Goal: Task Accomplishment & Management: Manage account settings

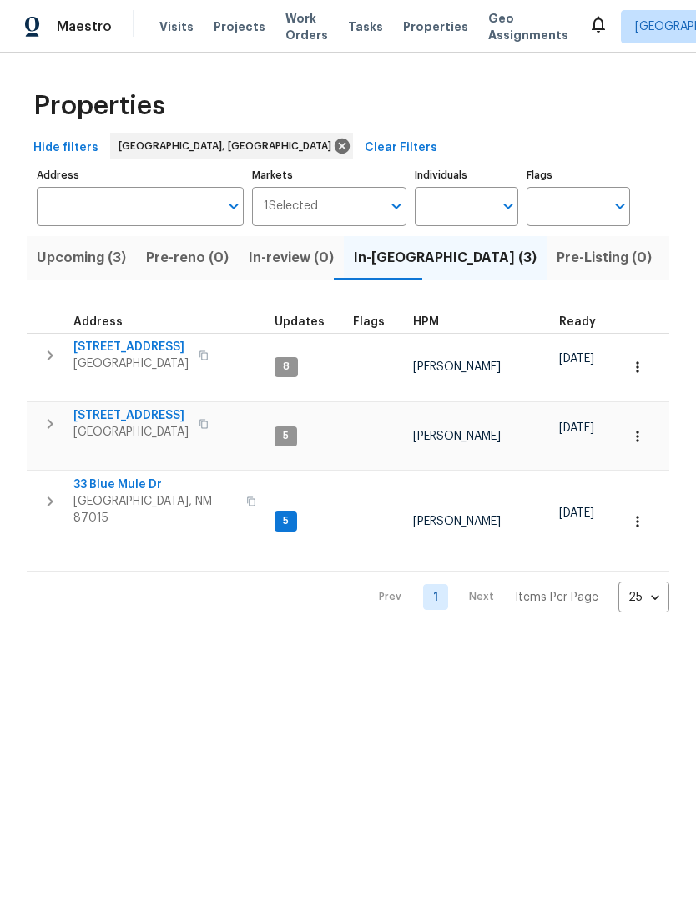
click at [130, 476] on span "33 Blue Mule Dr" at bounding box center [154, 484] width 163 height 17
click at [591, 18] on icon at bounding box center [597, 25] width 13 height 17
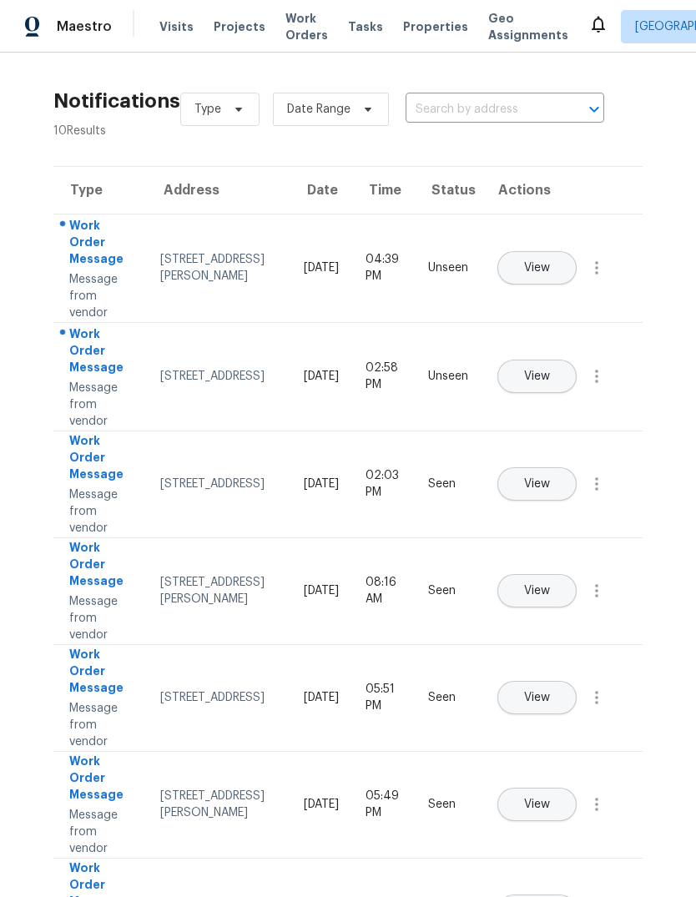
click at [550, 262] on span "View" at bounding box center [537, 268] width 26 height 13
click at [550, 370] on span "View" at bounding box center [537, 376] width 26 height 13
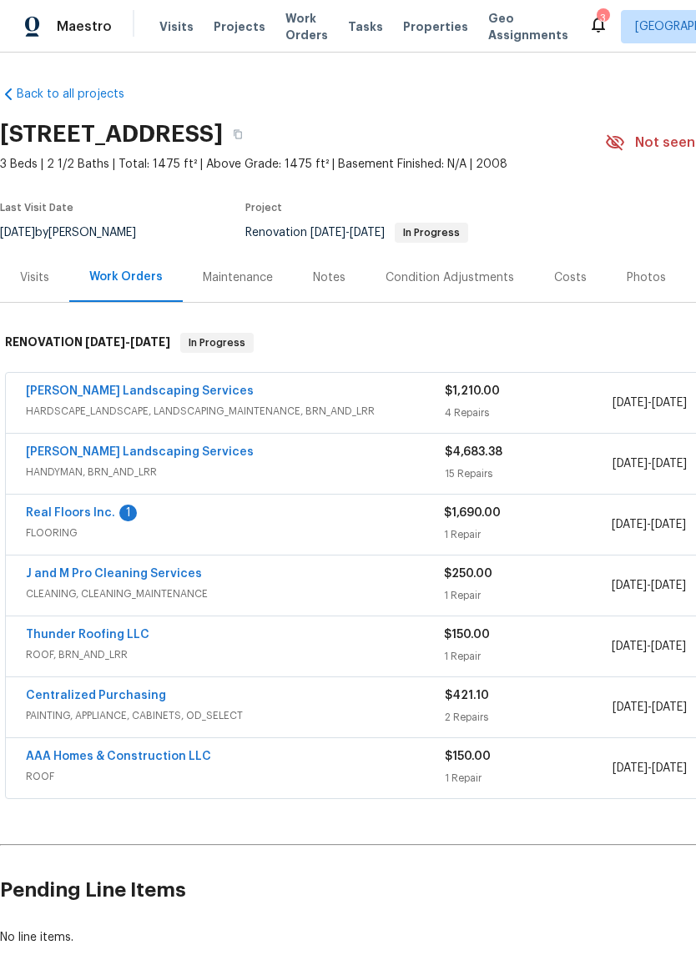
click at [77, 507] on link "Real Floors Inc." at bounding box center [70, 513] width 89 height 12
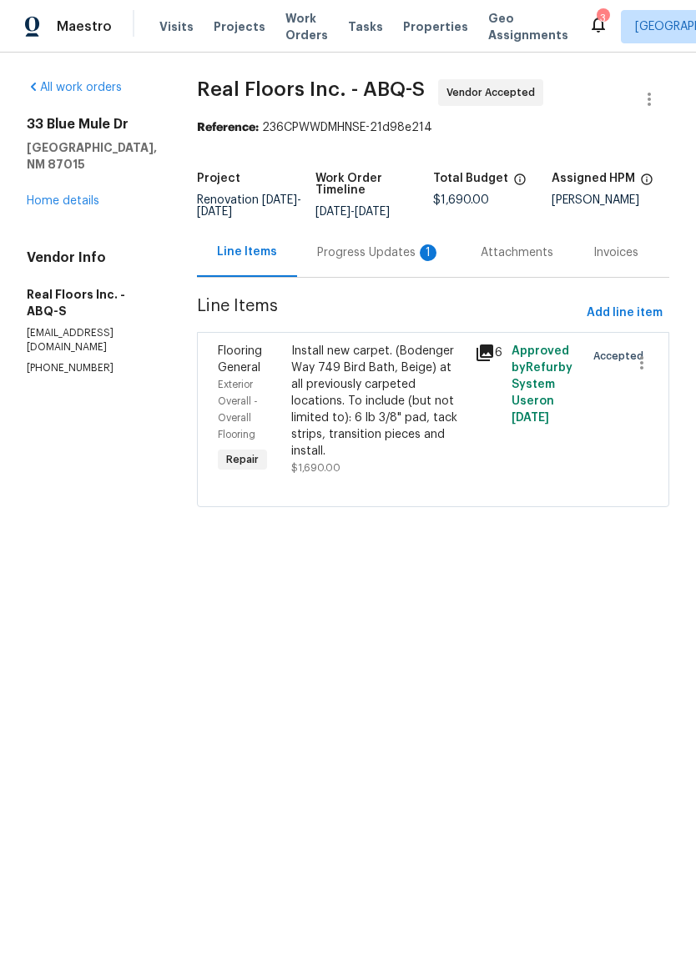
click at [376, 252] on div "Progress Updates 1" at bounding box center [378, 252] width 123 height 17
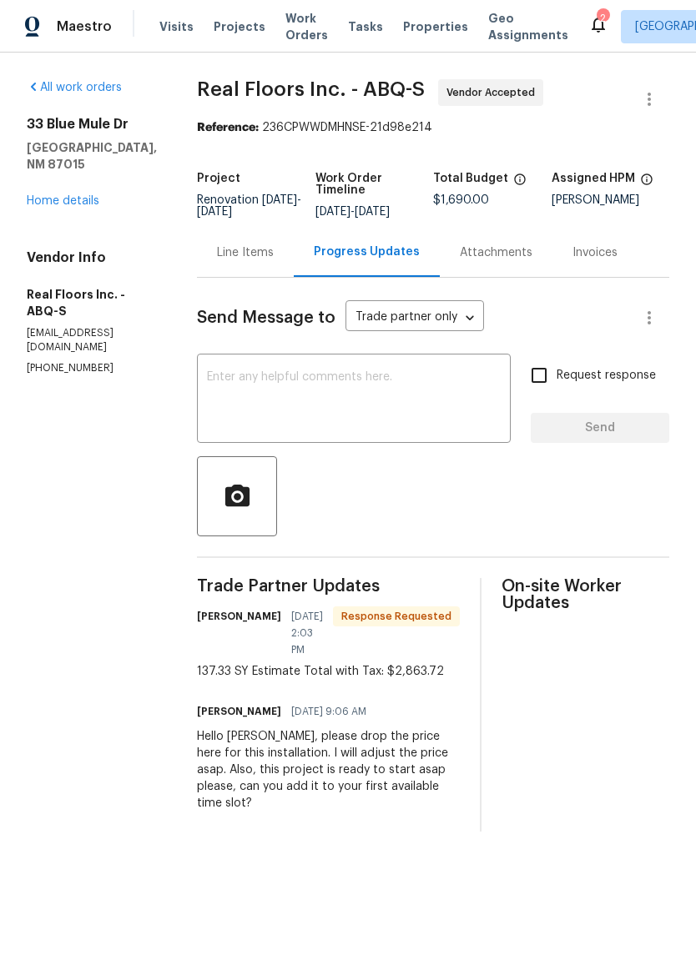
click at [235, 254] on div "Line Items" at bounding box center [245, 252] width 57 height 17
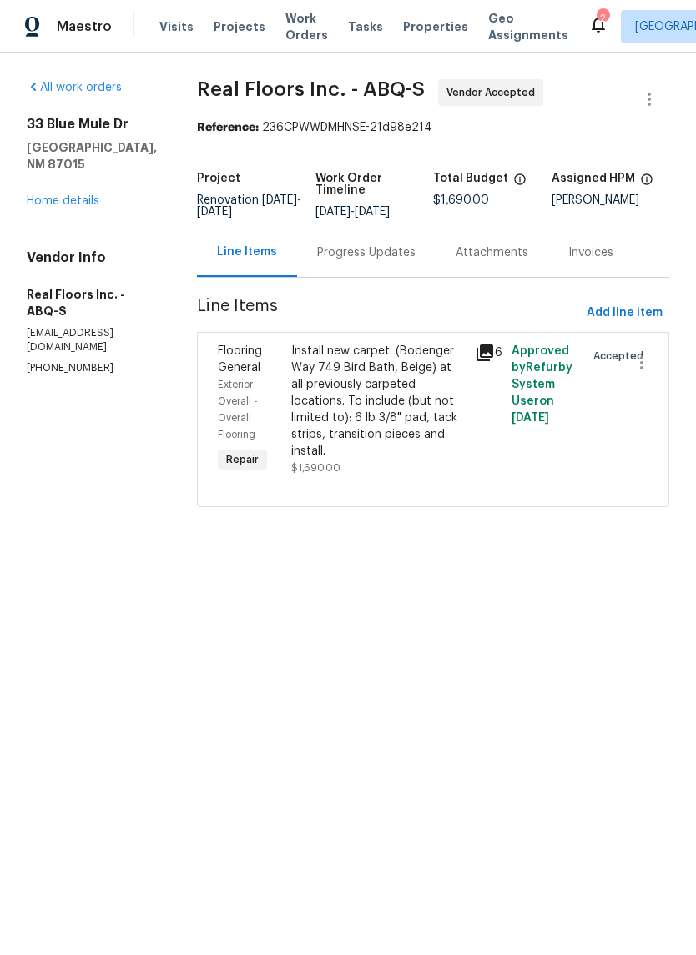
click at [386, 390] on div "Install new carpet. (Bodenger Way 749 Bird Bath, Beige) at all previously carpe…" at bounding box center [378, 401] width 174 height 117
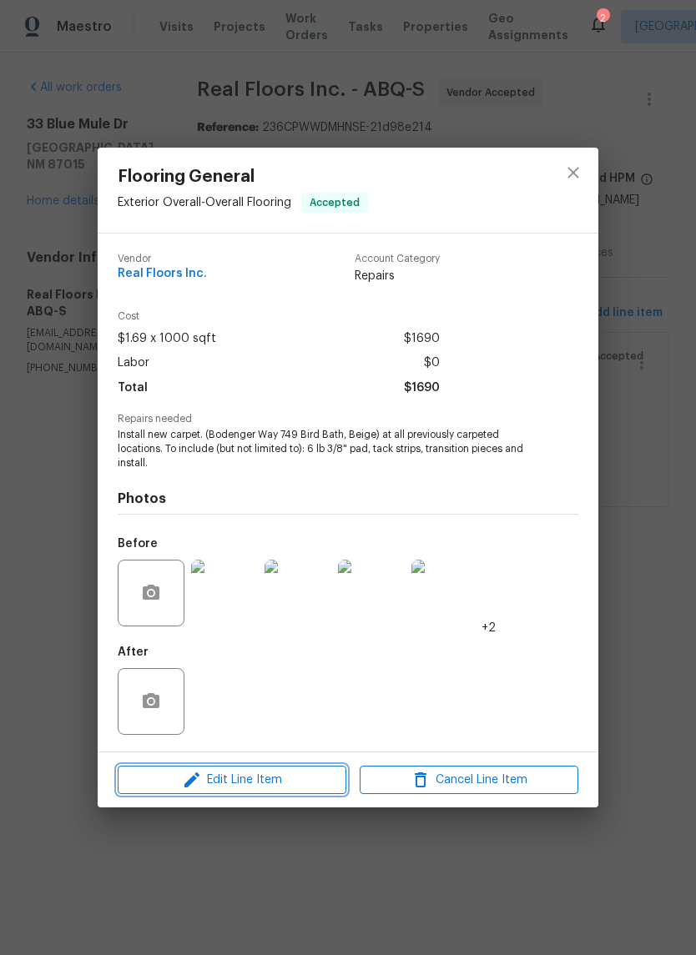
click at [280, 778] on span "Edit Line Item" at bounding box center [232, 780] width 219 height 21
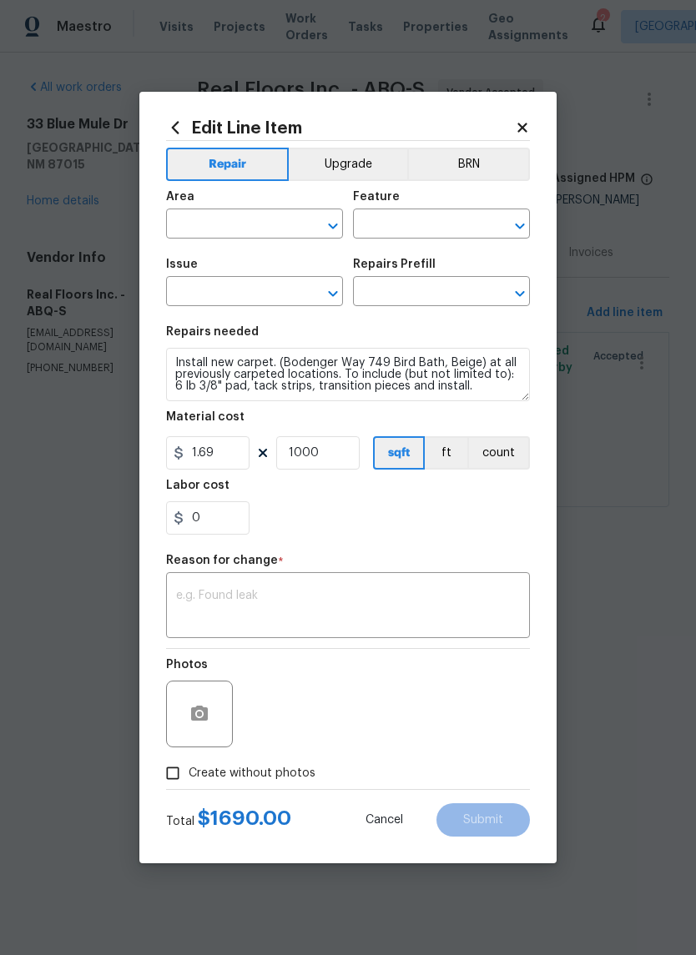
type input "Exterior Overall"
type input "Overall Flooring"
type input "Flooring General"
type input "Carpet LVL 1 - Bodenger Way (Beige) $1.39"
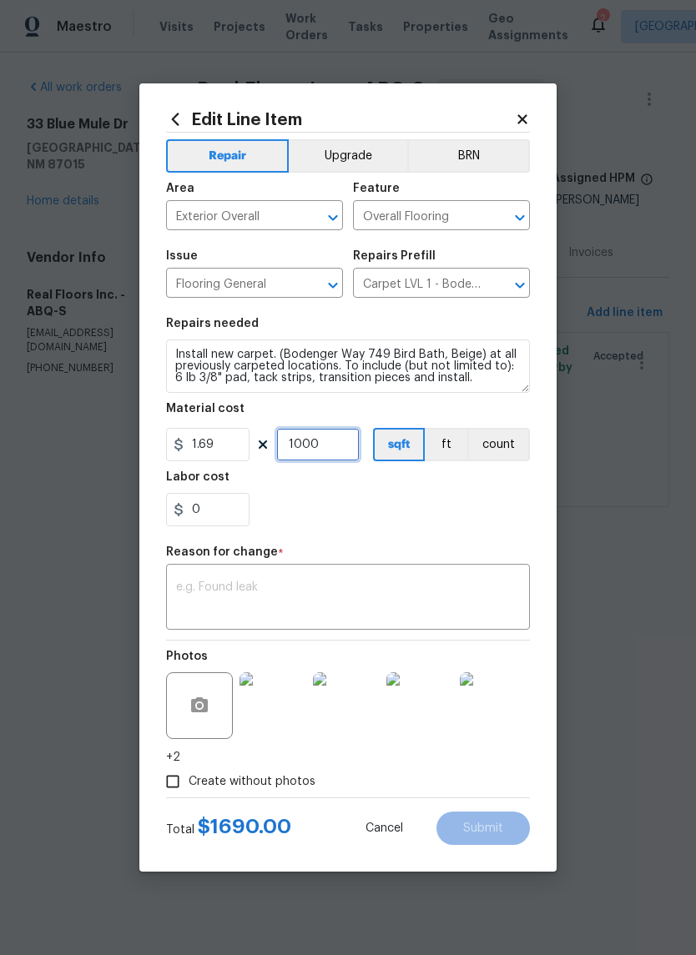
click at [338, 453] on input "1000" at bounding box center [317, 444] width 83 height 33
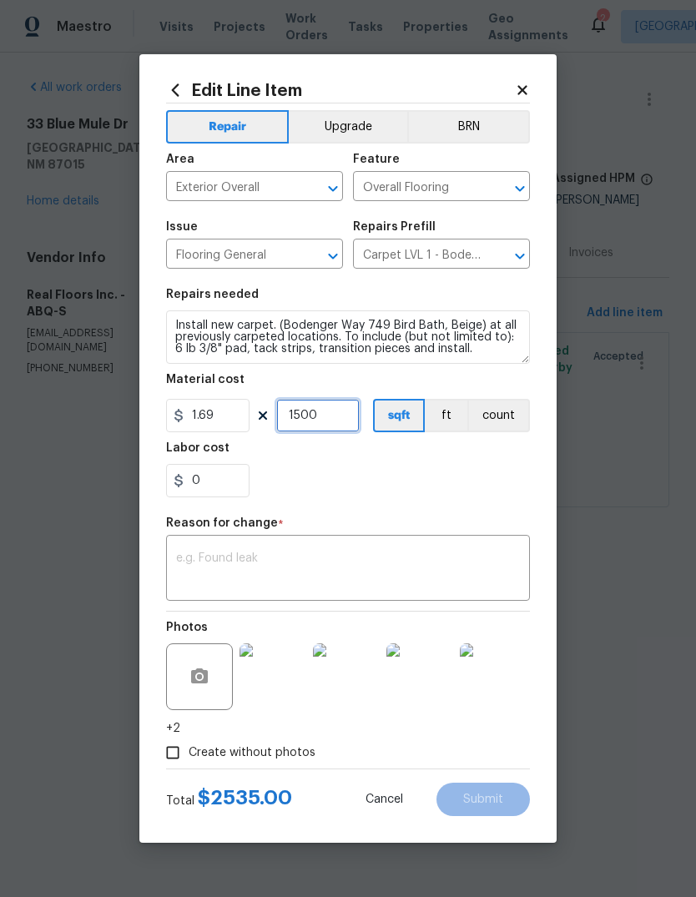
type input "1500"
click at [453, 451] on div "Labor cost" at bounding box center [348, 453] width 364 height 22
click at [204, 478] on input "0" at bounding box center [207, 480] width 83 height 33
type input "300"
click at [471, 484] on div "300" at bounding box center [348, 480] width 364 height 33
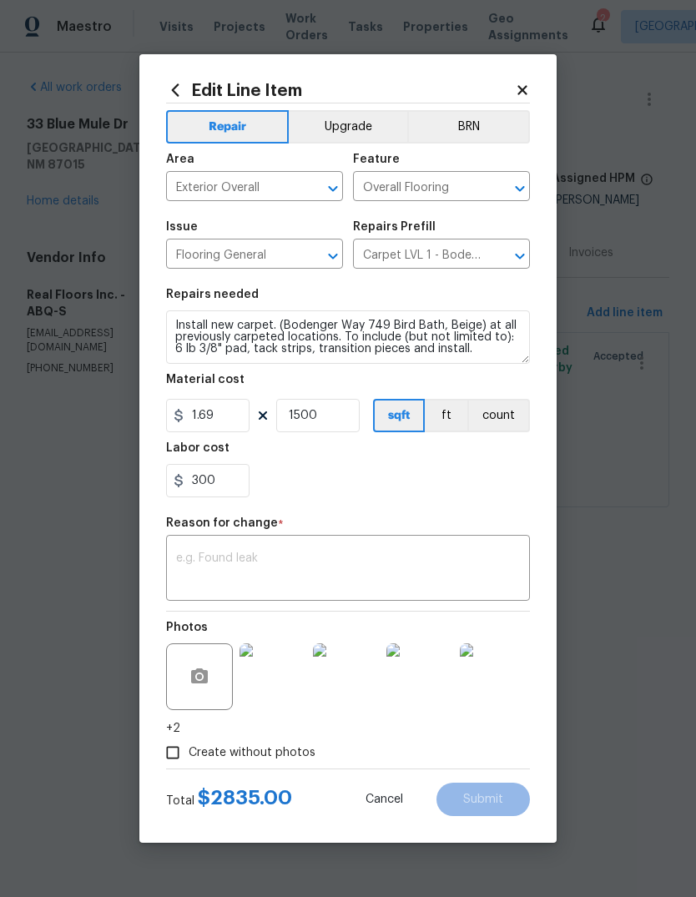
click at [523, 84] on icon at bounding box center [522, 90] width 15 height 15
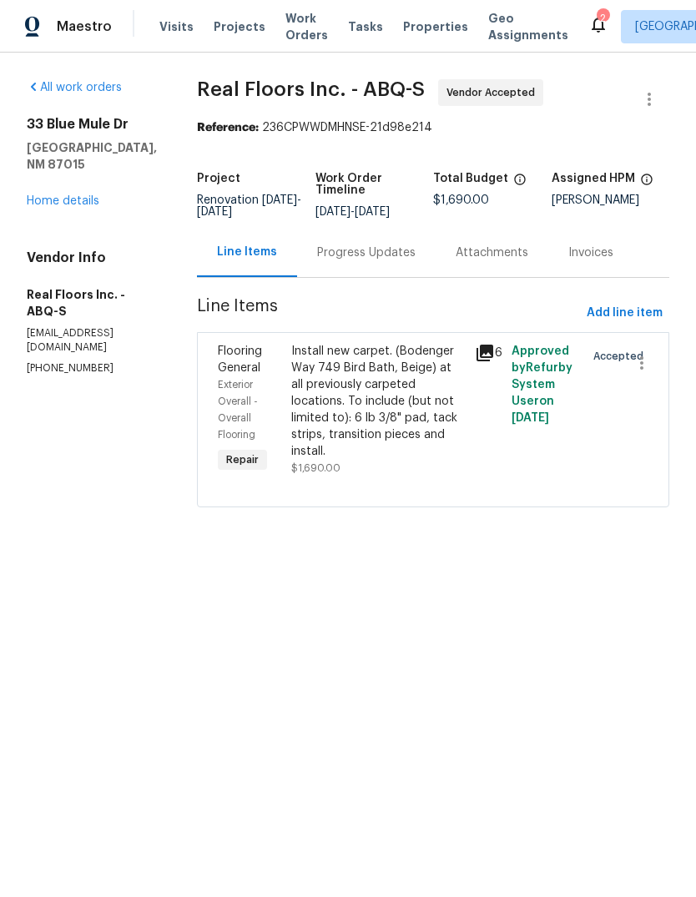
click at [350, 249] on div "Progress Updates" at bounding box center [366, 252] width 98 height 17
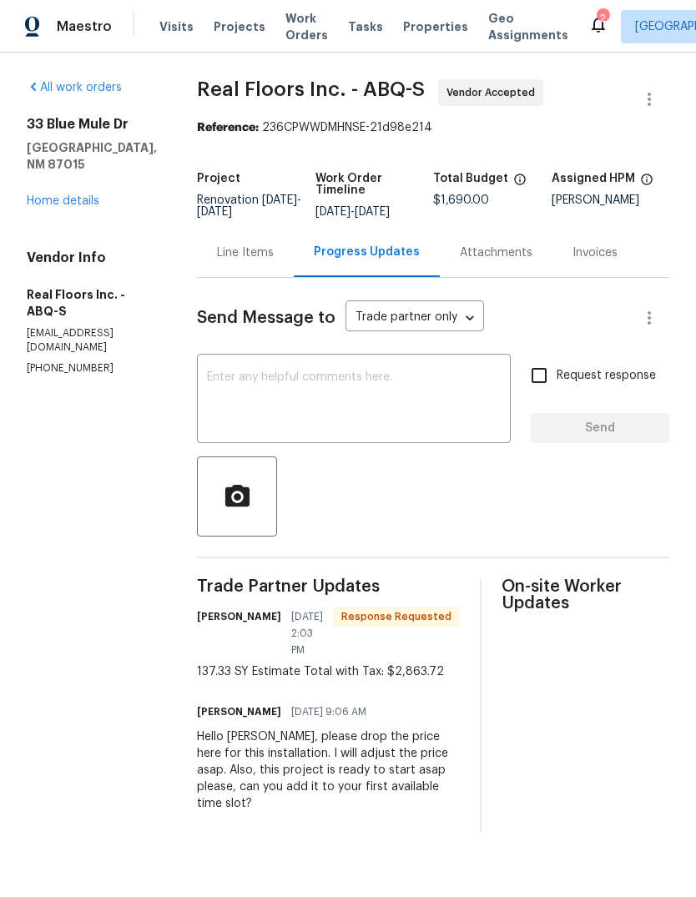
click at [234, 249] on div "Line Items" at bounding box center [245, 252] width 57 height 17
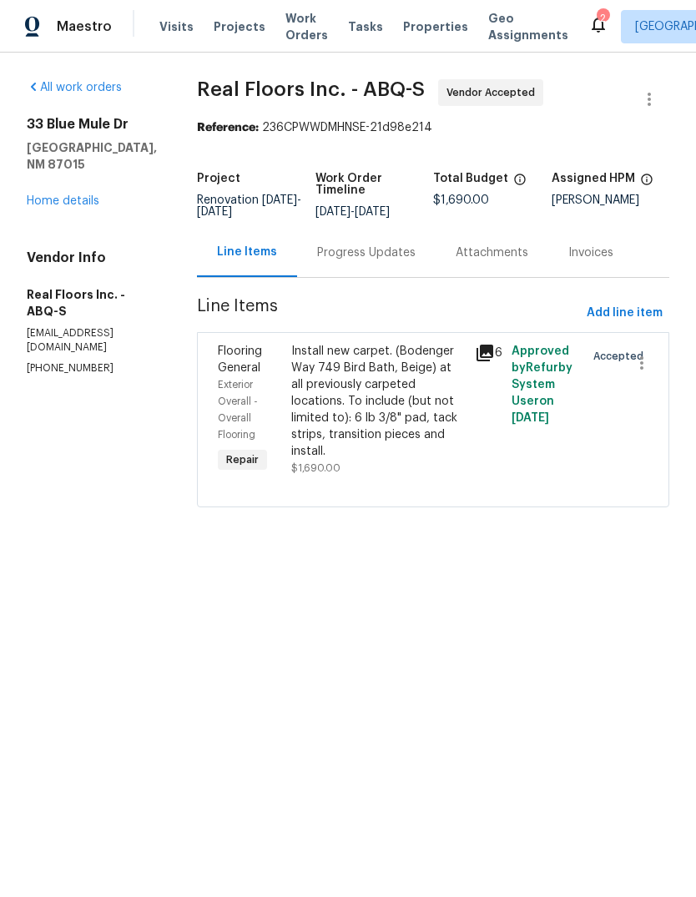
click at [311, 384] on div "Install new carpet. (Bodenger Way 749 Bird Bath, Beige) at all previously carpe…" at bounding box center [378, 401] width 174 height 117
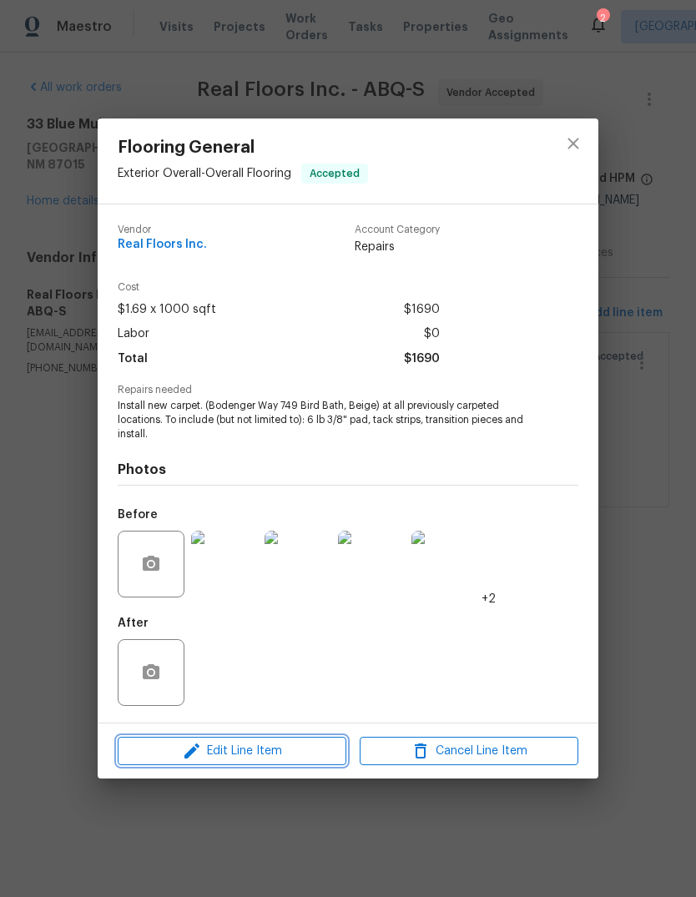
click at [226, 749] on span "Edit Line Item" at bounding box center [232, 751] width 219 height 21
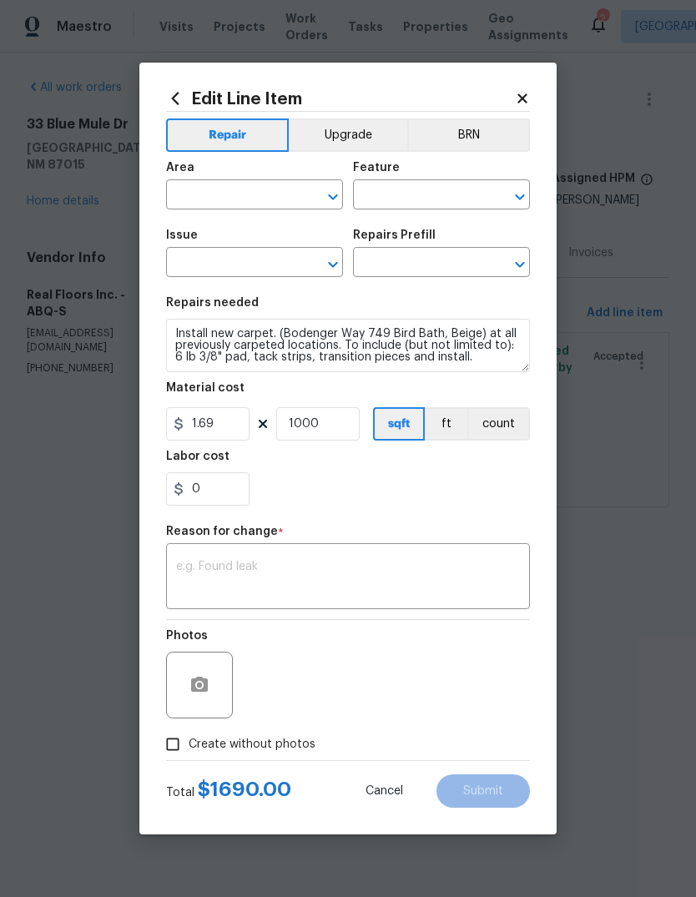
type input "Exterior Overall"
type input "Overall Flooring"
type input "Flooring General"
type input "Carpet LVL 1 - Bodenger Way (Beige) $1.39"
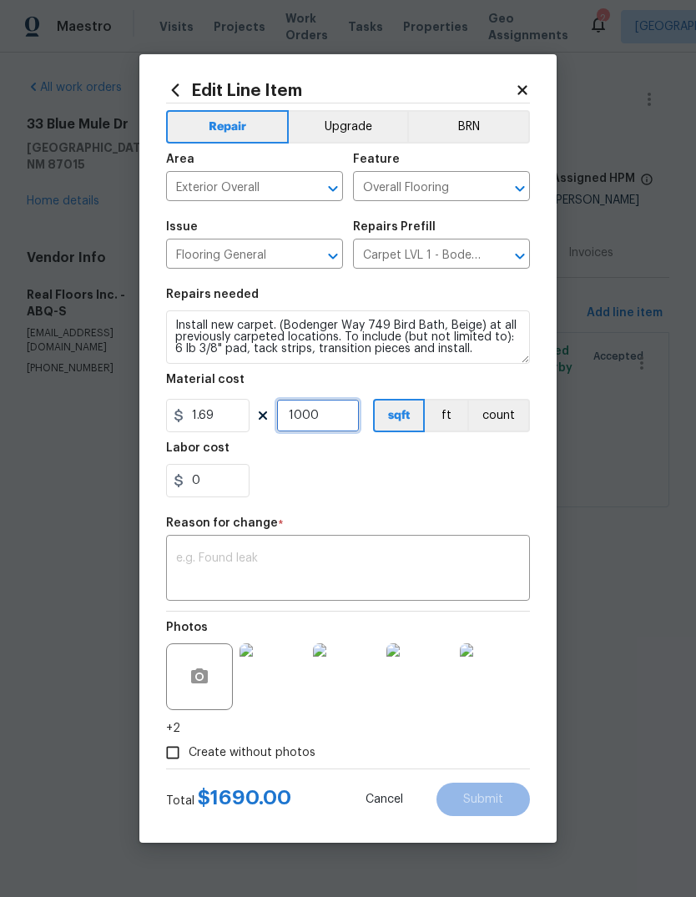
click at [323, 415] on input "1000" at bounding box center [317, 415] width 83 height 33
type input "1500"
click at [209, 484] on input "0" at bounding box center [207, 480] width 83 height 33
click at [314, 488] on div "330" at bounding box center [348, 480] width 364 height 33
click at [237, 476] on input "330" at bounding box center [207, 480] width 83 height 33
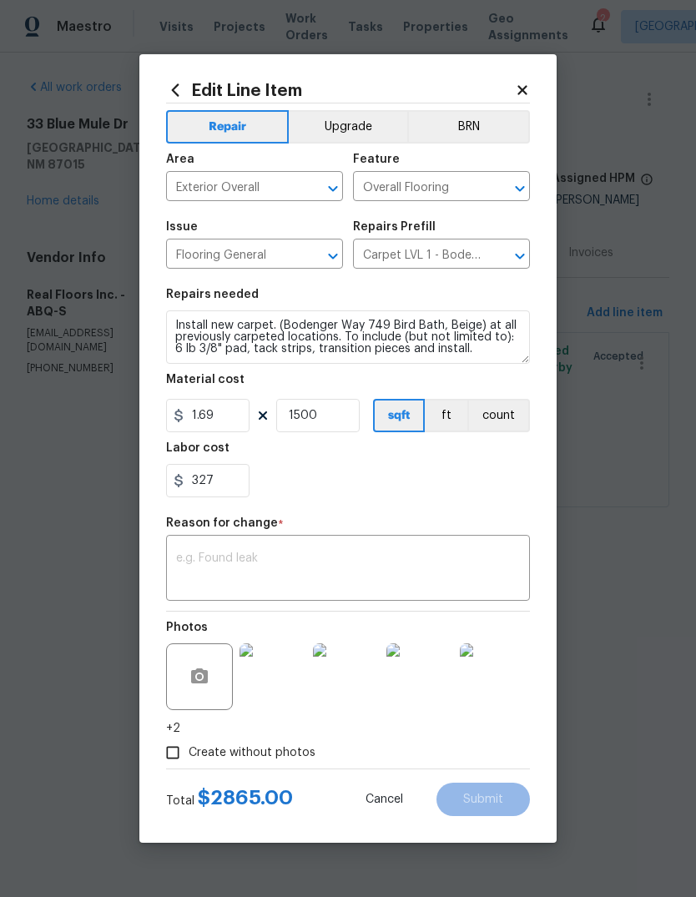
click at [302, 481] on div "327" at bounding box center [348, 480] width 364 height 33
click at [223, 479] on input "327" at bounding box center [207, 480] width 83 height 33
type input "328.72"
click at [334, 473] on div "328.72" at bounding box center [348, 480] width 364 height 33
click at [191, 561] on textarea at bounding box center [348, 569] width 344 height 35
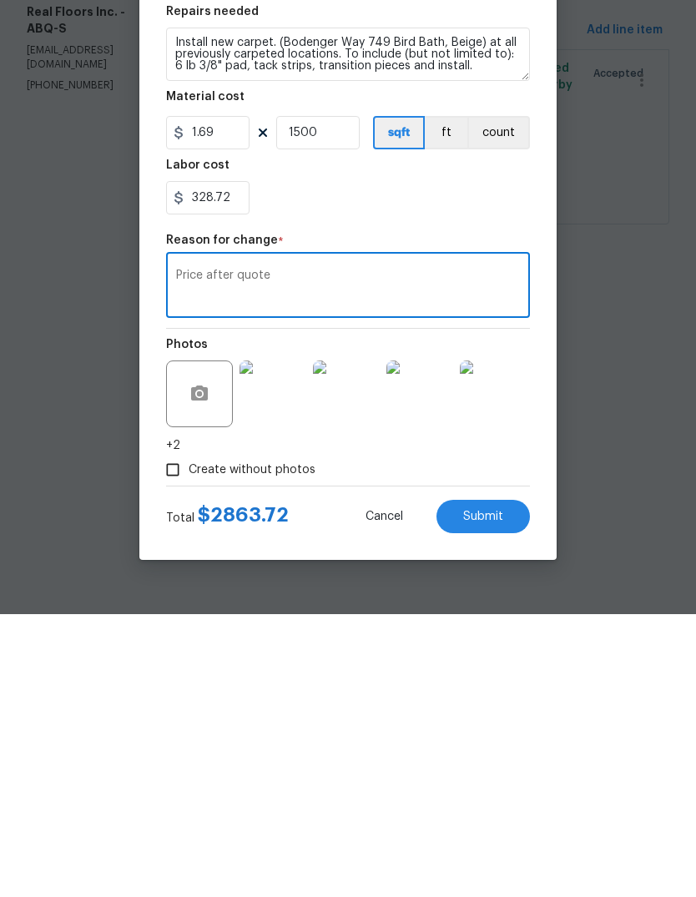
type textarea "Price after quote"
click at [496, 783] on button "Submit" at bounding box center [482, 799] width 93 height 33
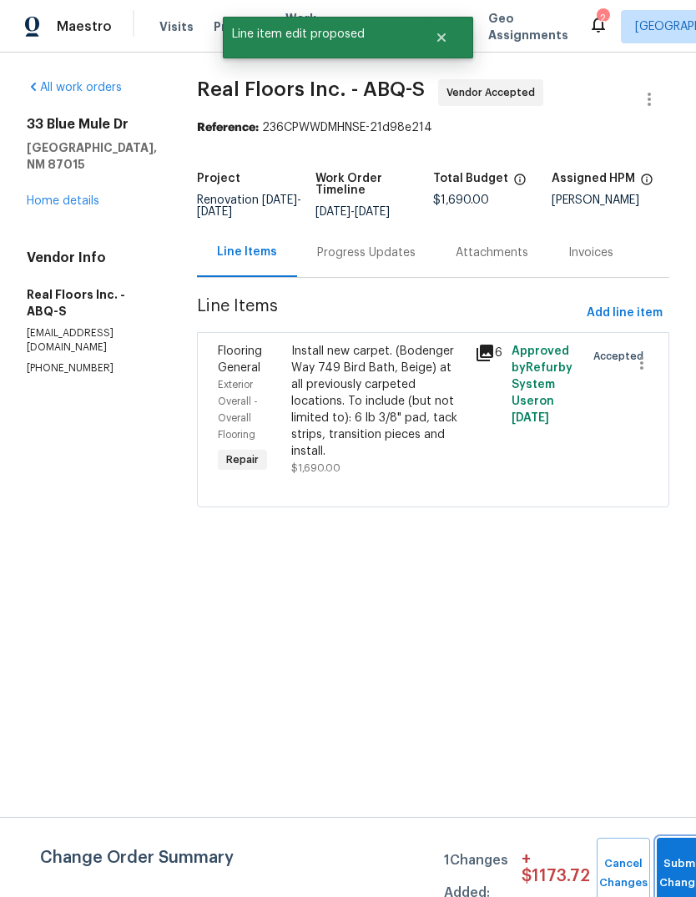
click at [677, 869] on button "Submit Changes" at bounding box center [683, 874] width 53 height 72
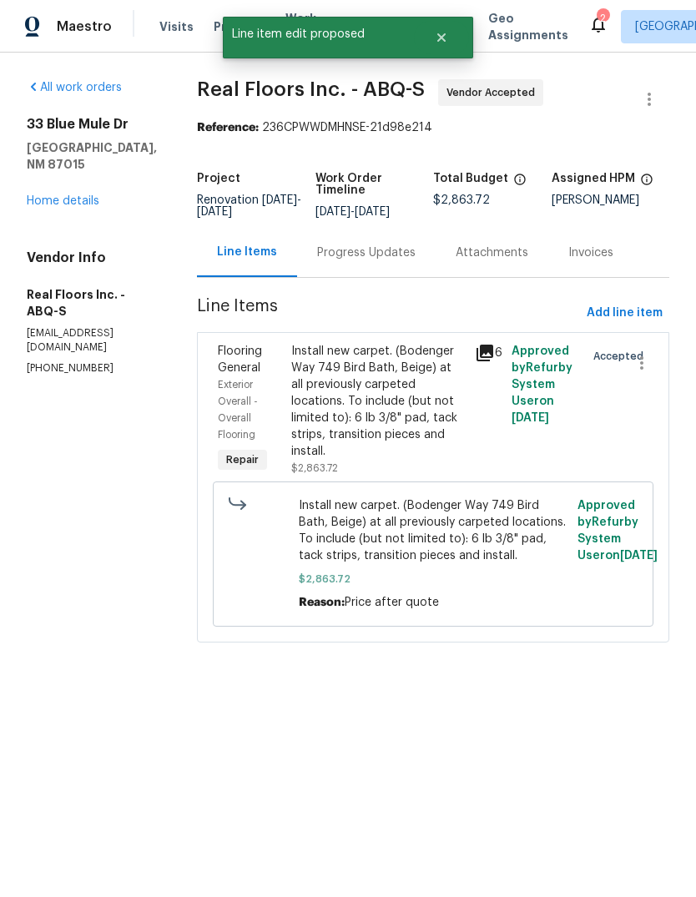
click at [359, 244] on div "Progress Updates" at bounding box center [366, 252] width 138 height 49
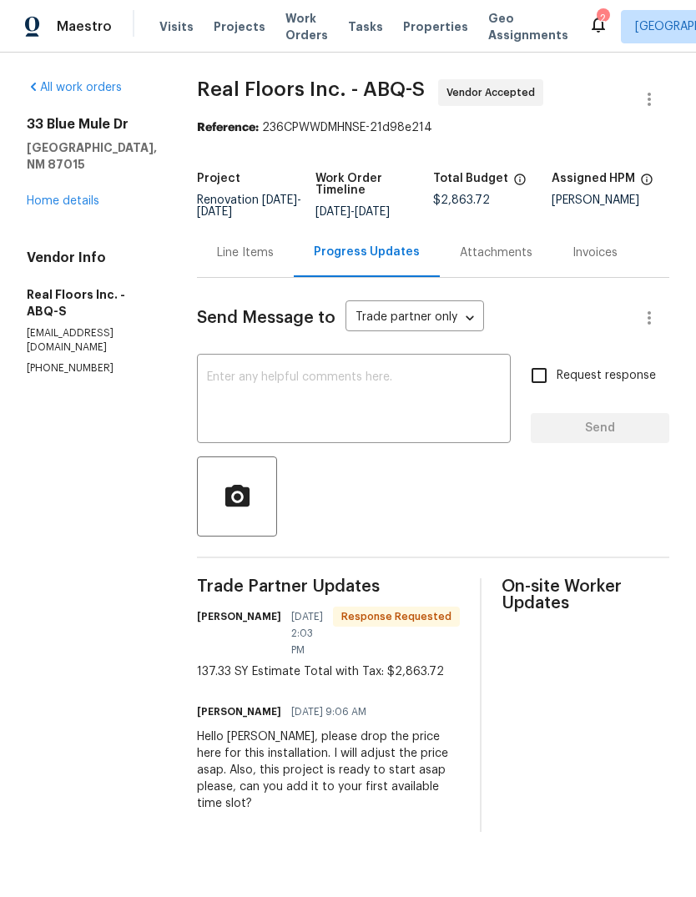
click at [239, 390] on textarea at bounding box center [354, 400] width 294 height 58
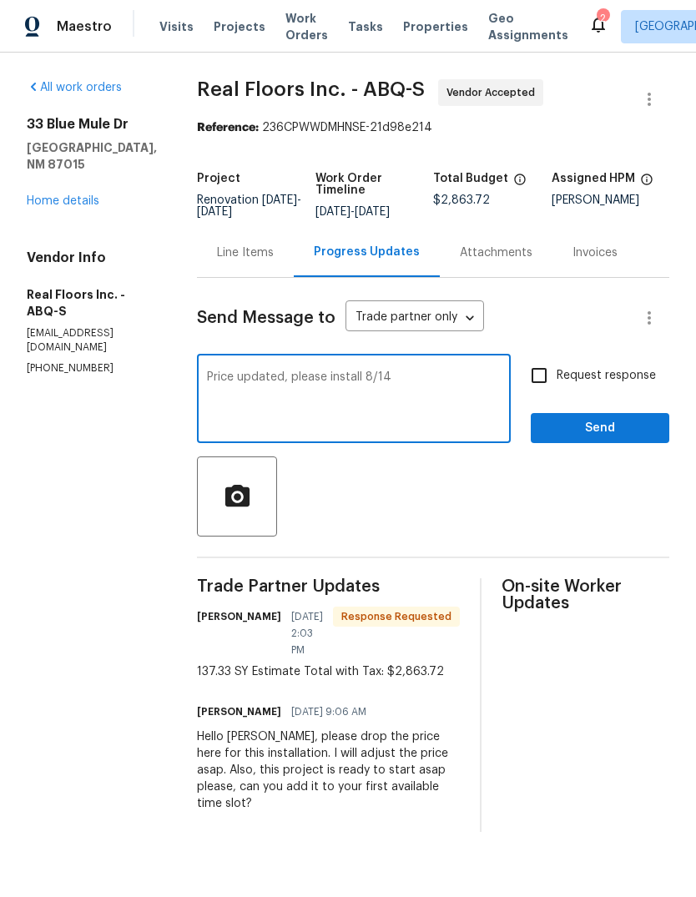
type textarea "Price updated, please install 8/14"
click at [607, 427] on span "Send" at bounding box center [600, 428] width 112 height 21
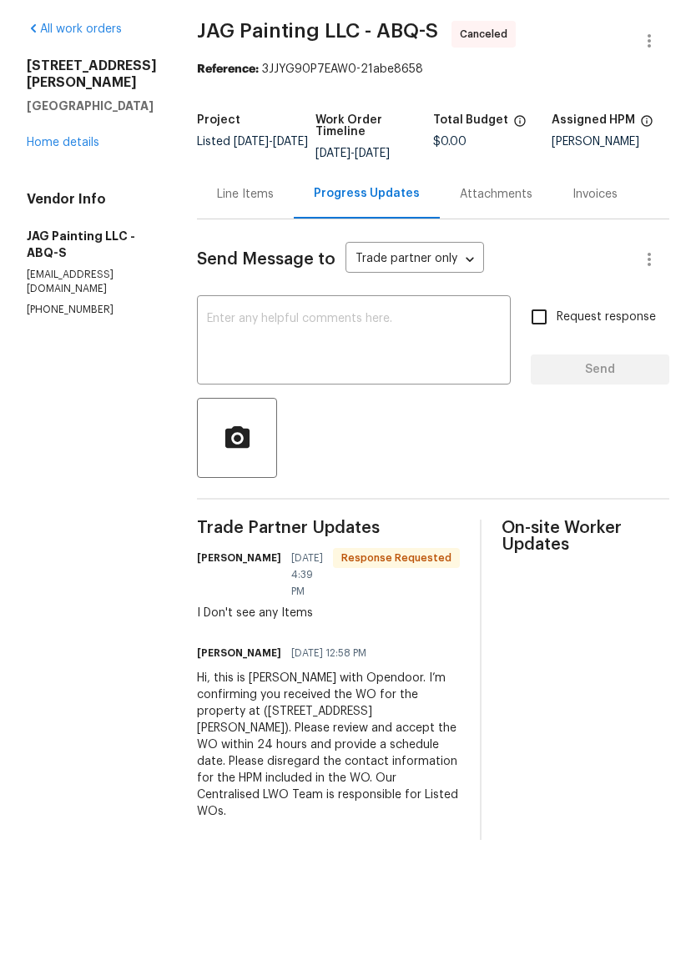
click at [232, 244] on div "Line Items" at bounding box center [245, 252] width 57 height 17
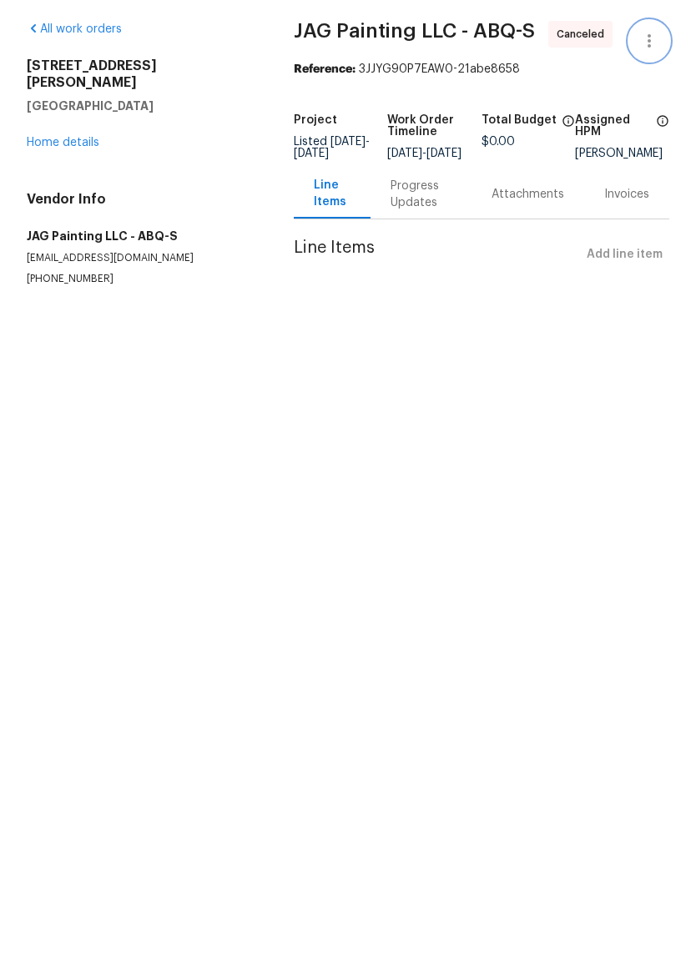
click at [654, 79] on button "button" at bounding box center [649, 99] width 40 height 40
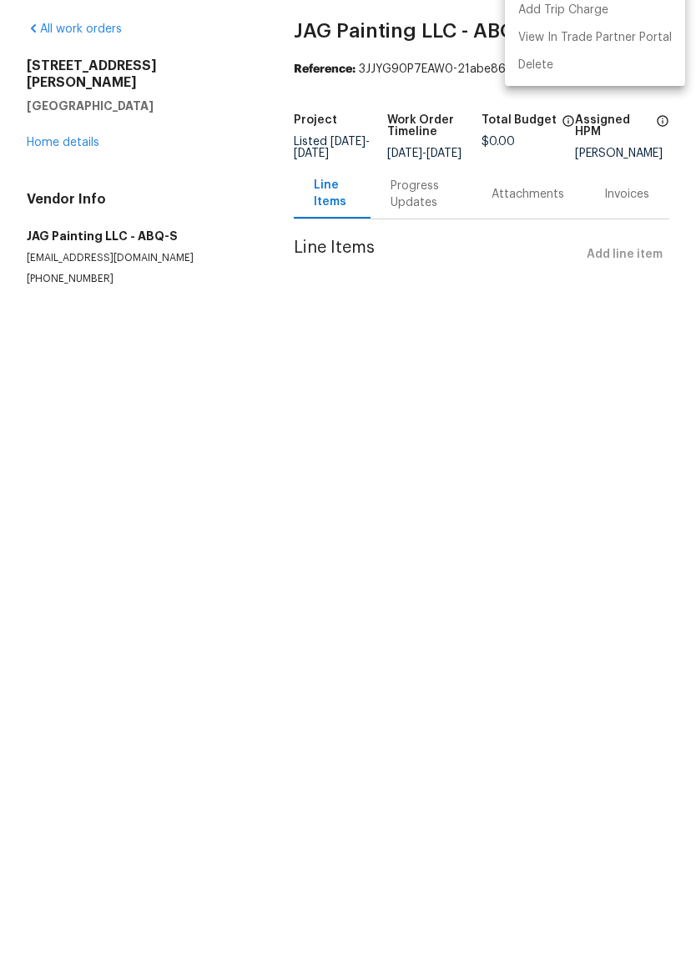
click at [410, 370] on div at bounding box center [348, 477] width 696 height 955
click at [77, 82] on link "All work orders" at bounding box center [74, 88] width 95 height 12
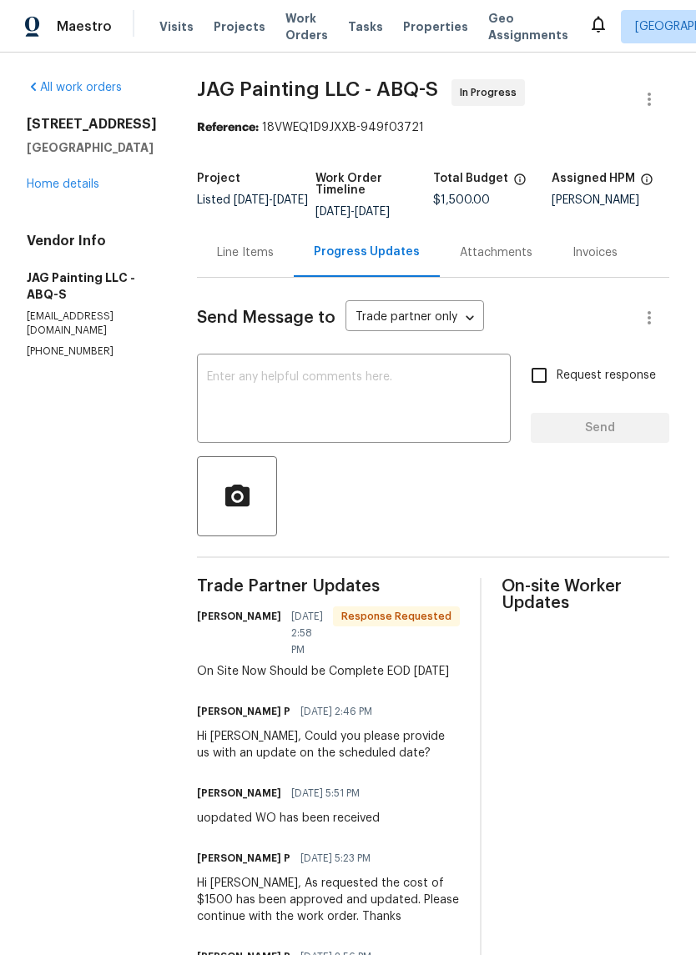
click at [234, 248] on div "Line Items" at bounding box center [245, 252] width 57 height 17
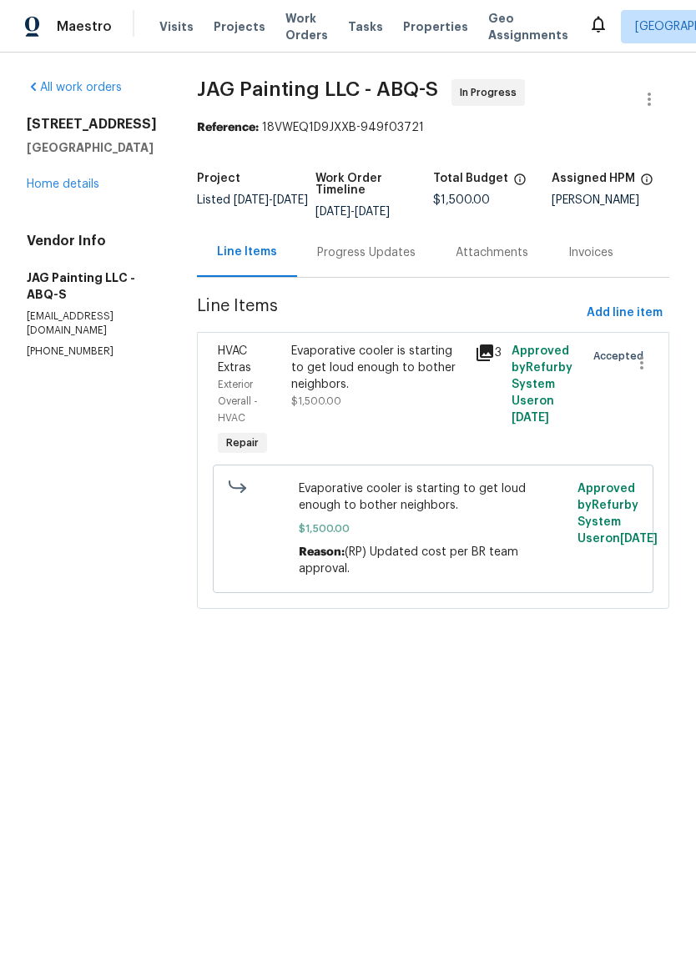
click at [310, 382] on div "Evaporative cooler is starting to get loud enough to bother neighbors." at bounding box center [378, 368] width 174 height 50
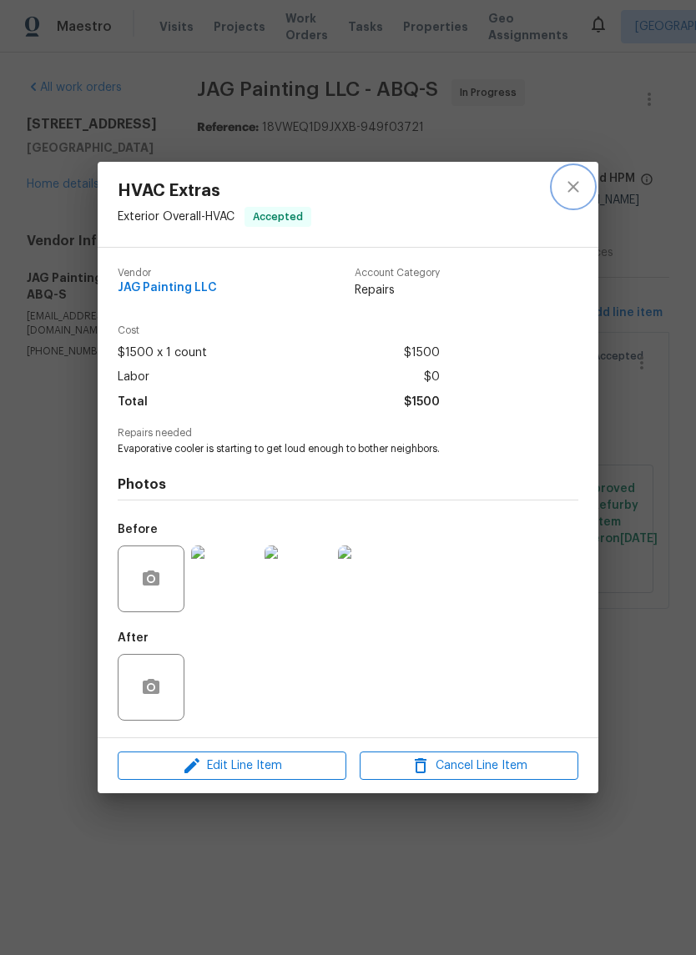
click at [576, 181] on icon "close" at bounding box center [572, 186] width 11 height 11
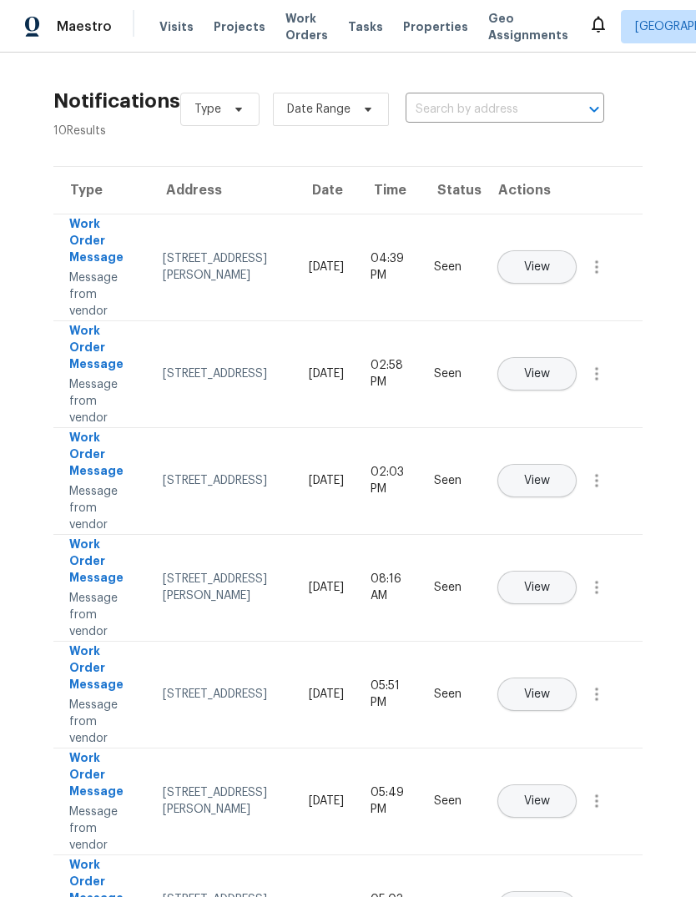
click at [410, 19] on span "Properties" at bounding box center [435, 26] width 65 height 17
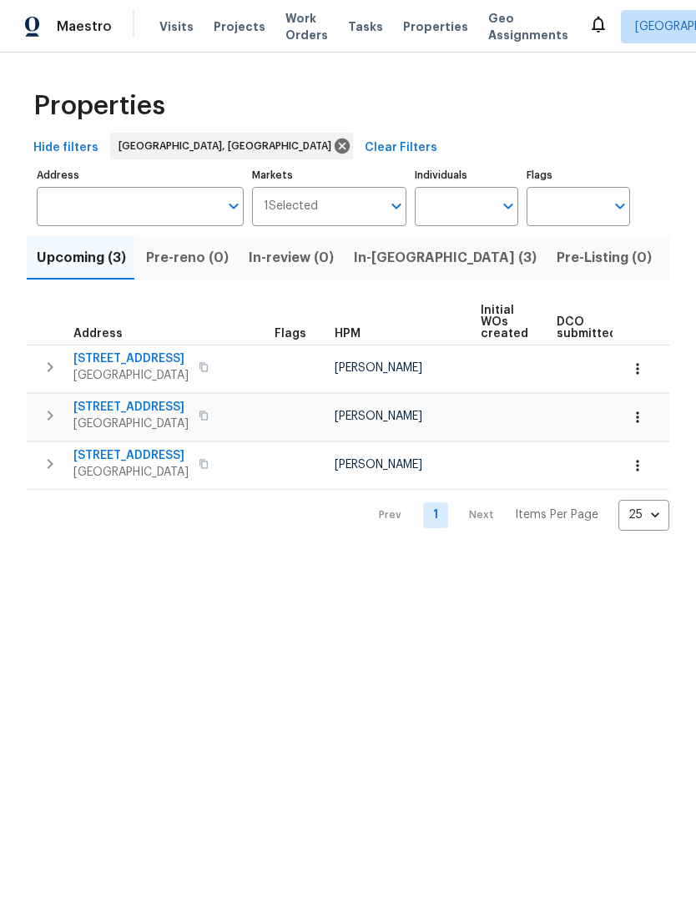
click at [370, 254] on span "In-reno (3)" at bounding box center [445, 257] width 183 height 23
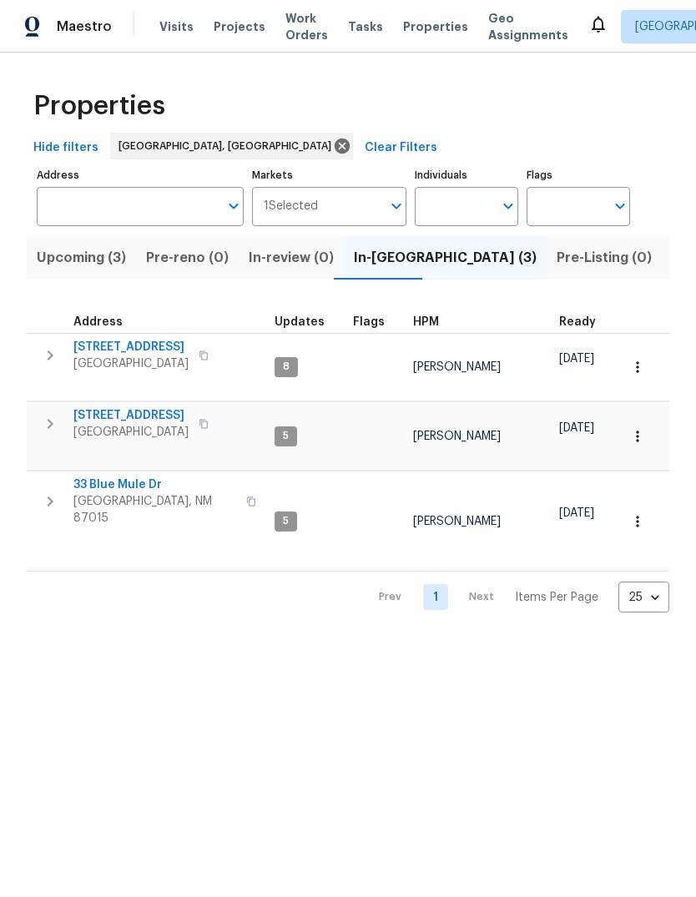
click at [108, 476] on span "33 Blue Mule Dr" at bounding box center [154, 484] width 163 height 17
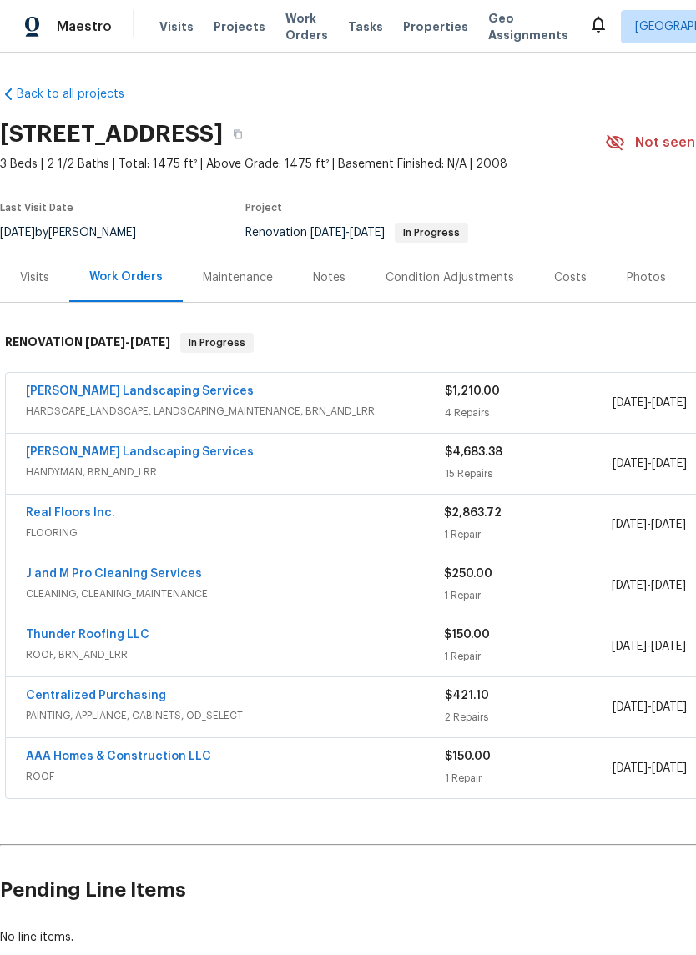
click at [105, 629] on link "Thunder Roofing LLC" at bounding box center [87, 635] width 123 height 12
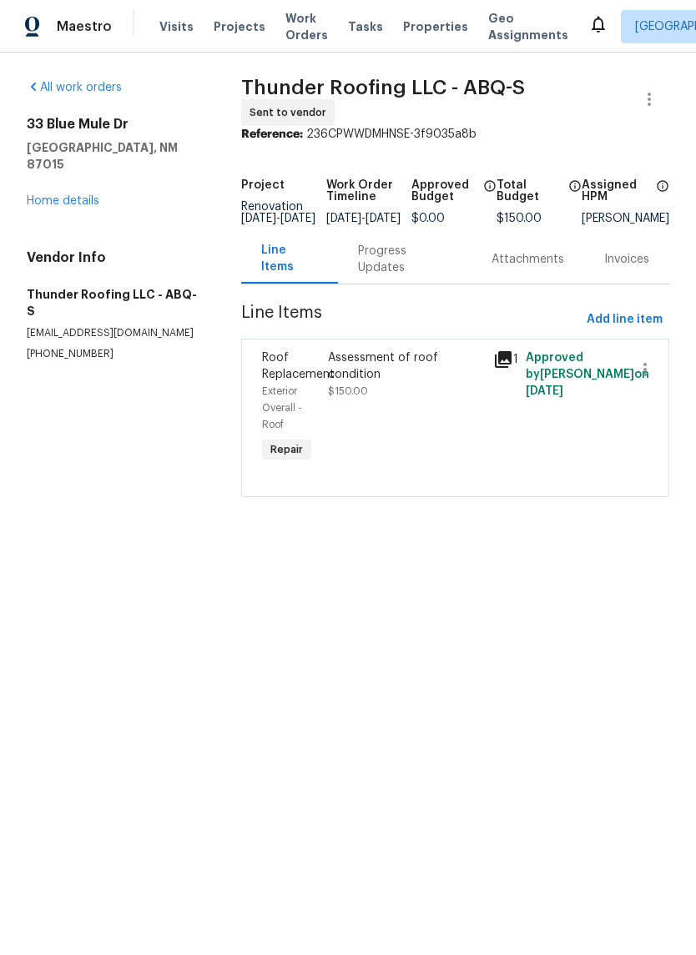
click at [389, 276] on div "Progress Updates" at bounding box center [404, 259] width 93 height 33
